Goal: Transaction & Acquisition: Purchase product/service

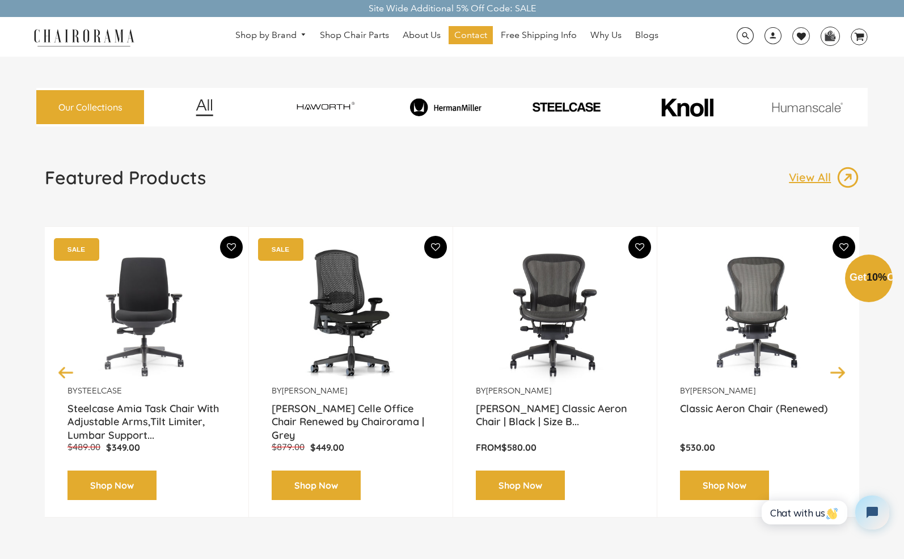
drag, startPoint x: 205, startPoint y: 472, endPoint x: 27, endPoint y: 400, distance: 192.1
click at [27, 400] on div "Close dialog Exclusive Offer: Enjoy 10% Off! Get Your Coupon Code Now. Sign up …" at bounding box center [452, 278] width 904 height 559
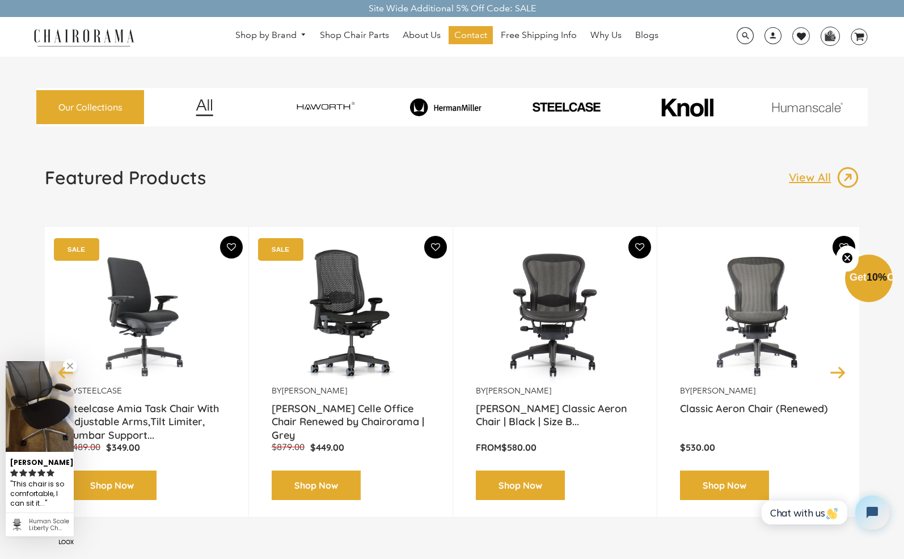
click at [154, 321] on img at bounding box center [146, 315] width 158 height 142
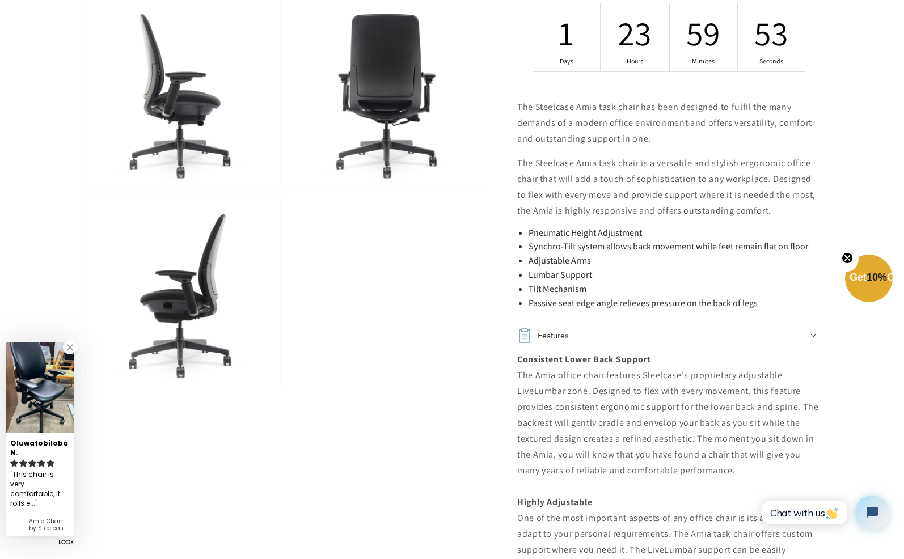
scroll to position [648, 0]
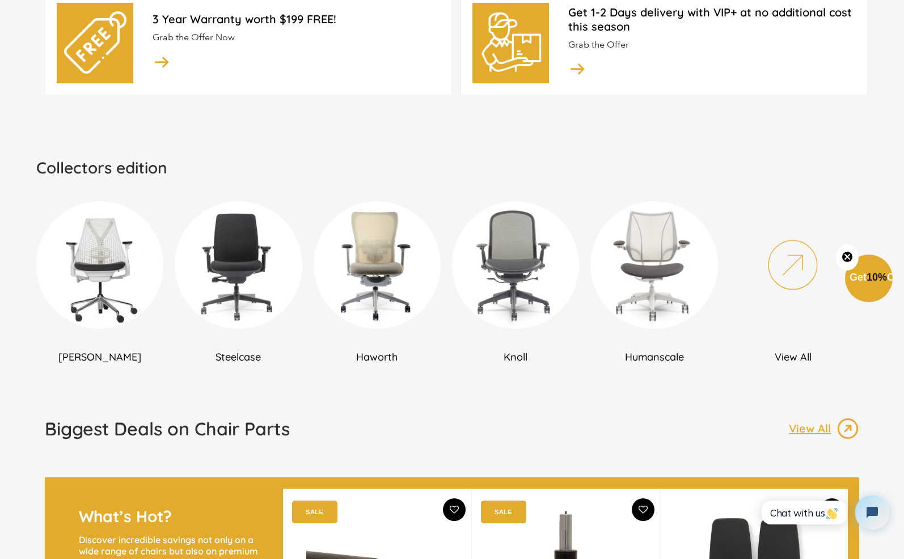
scroll to position [591, 0]
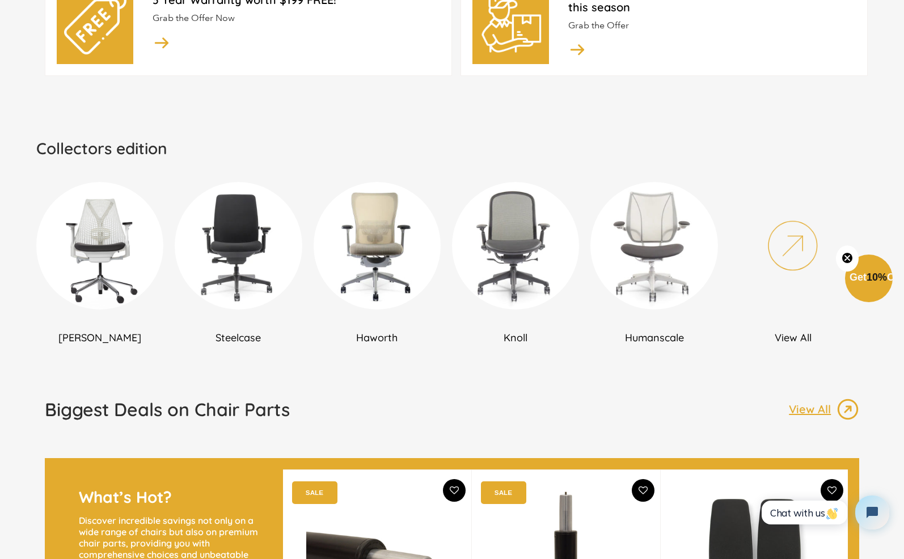
click at [230, 247] on img at bounding box center [238, 245] width 127 height 127
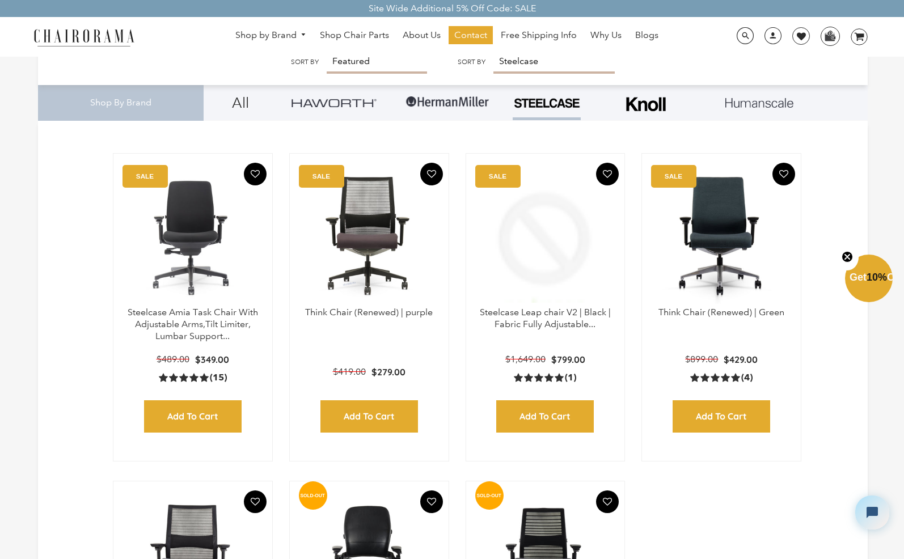
scroll to position [248, 0]
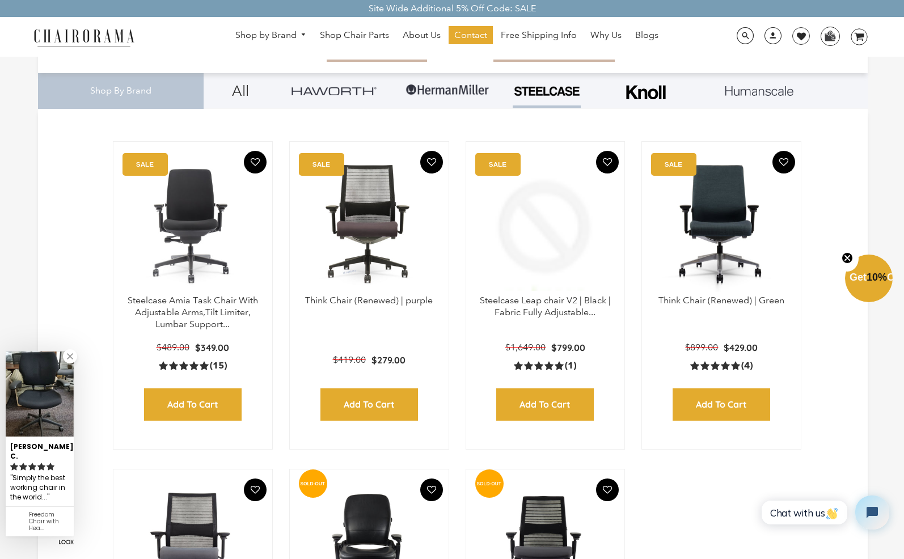
click at [557, 265] on img at bounding box center [545, 224] width 136 height 142
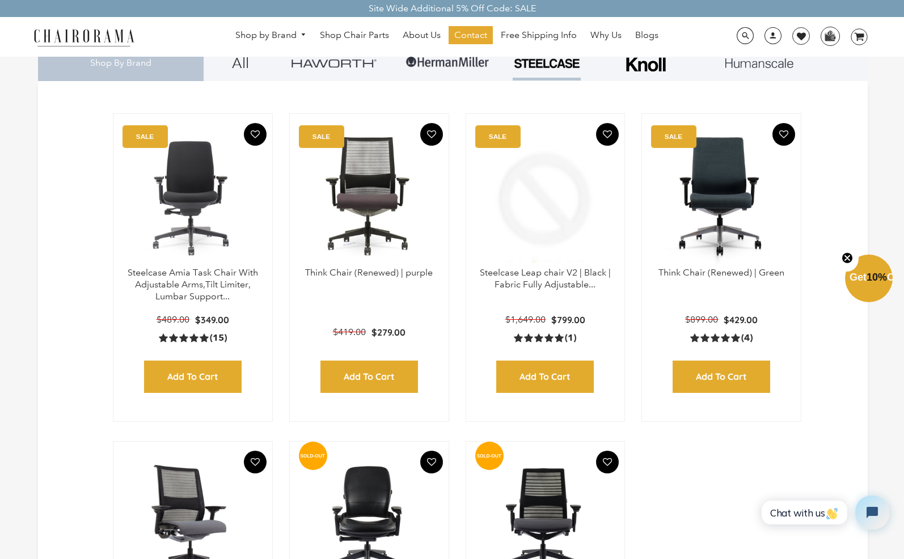
scroll to position [274, 0]
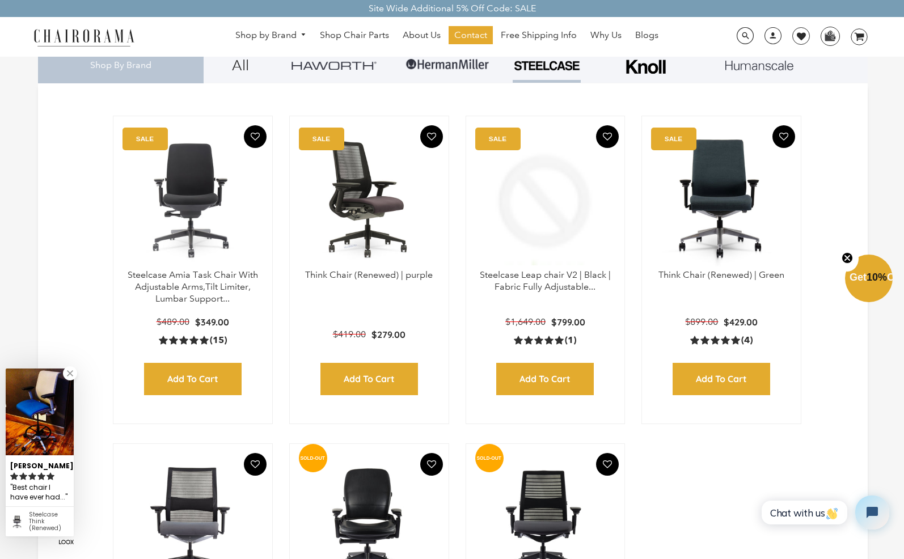
click at [375, 208] on img at bounding box center [369, 199] width 136 height 142
